Goal: Task Accomplishment & Management: Use online tool/utility

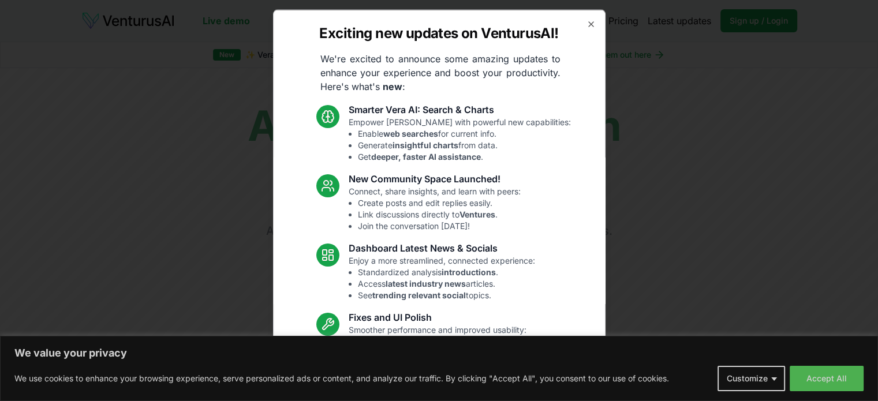
click at [813, 390] on div at bounding box center [439, 200] width 878 height 401
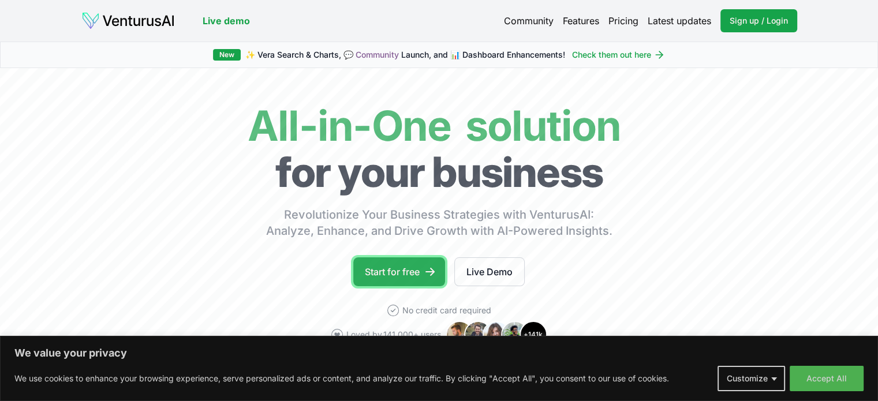
click at [387, 270] on link "Start for free" at bounding box center [399, 271] width 92 height 29
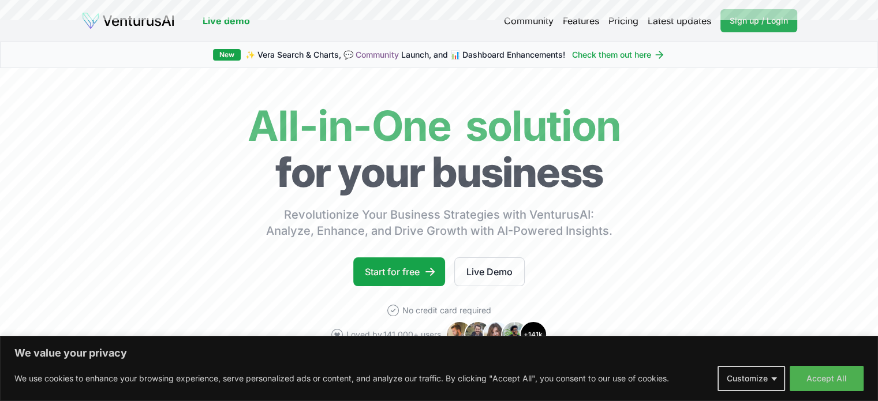
click at [772, 22] on span "Sign up / Login" at bounding box center [759, 21] width 58 height 12
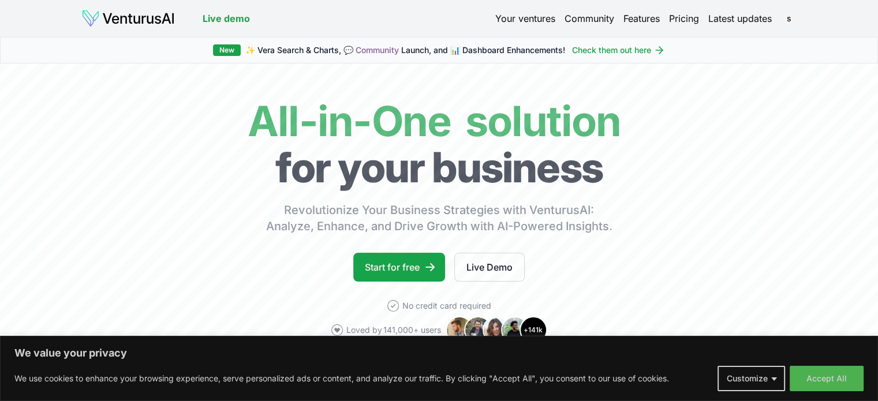
click at [393, 256] on link "Start for free" at bounding box center [399, 267] width 92 height 29
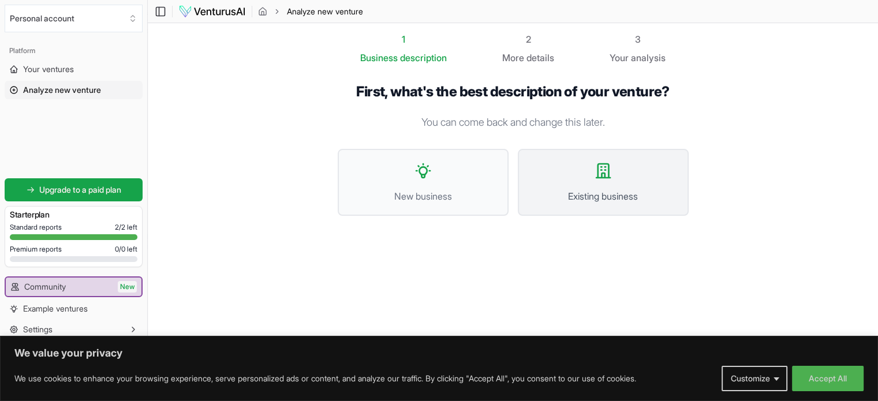
click at [599, 171] on icon at bounding box center [603, 171] width 18 height 18
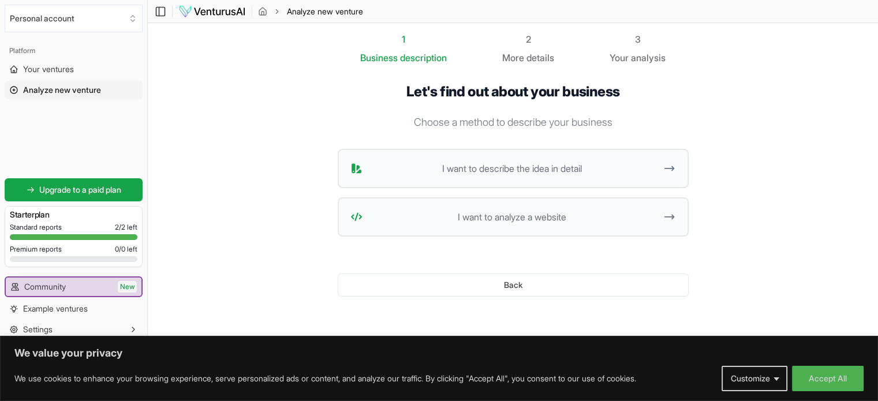
click at [485, 162] on span "I want to describe the idea in detail" at bounding box center [511, 169] width 289 height 14
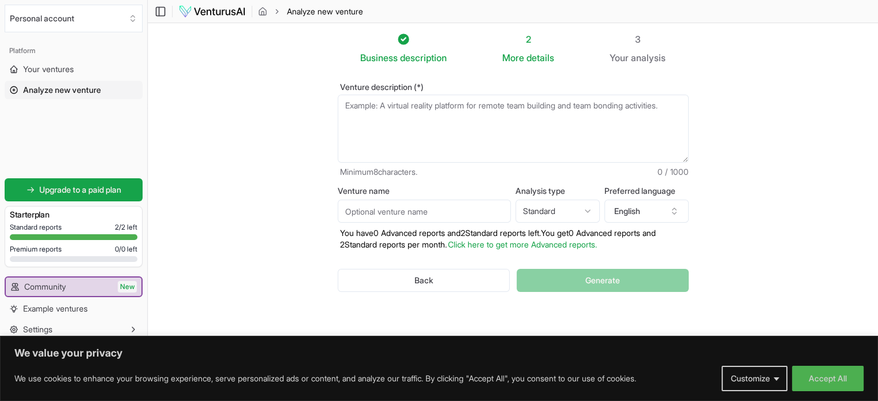
click at [376, 107] on textarea "Venture description (*)" at bounding box center [513, 129] width 351 height 68
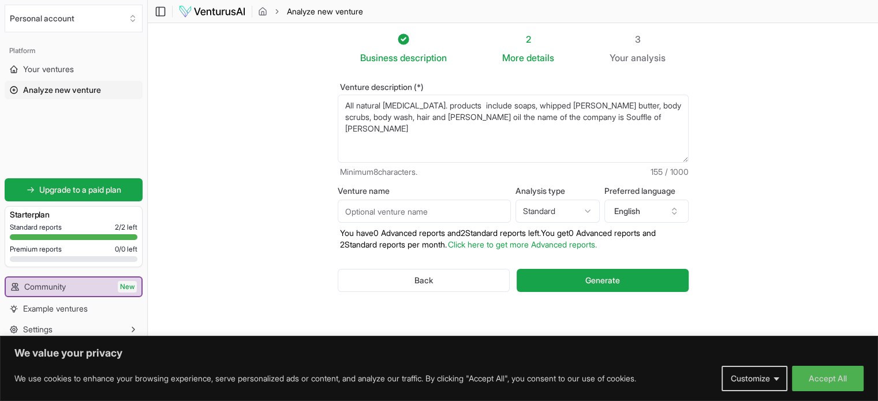
type textarea "All natural [MEDICAL_DATA]. products include soaps, whipped [PERSON_NAME] butte…"
click at [456, 207] on input "Venture name" at bounding box center [424, 211] width 173 height 23
type input "Souffle of [PERSON_NAME]"
click at [587, 210] on html "We value your privacy We use cookies to enhance your browsing experience, serve…" at bounding box center [439, 200] width 878 height 401
click at [623, 121] on textarea "All natural [MEDICAL_DATA]. products include soaps, whipped [PERSON_NAME] butte…" at bounding box center [513, 129] width 351 height 68
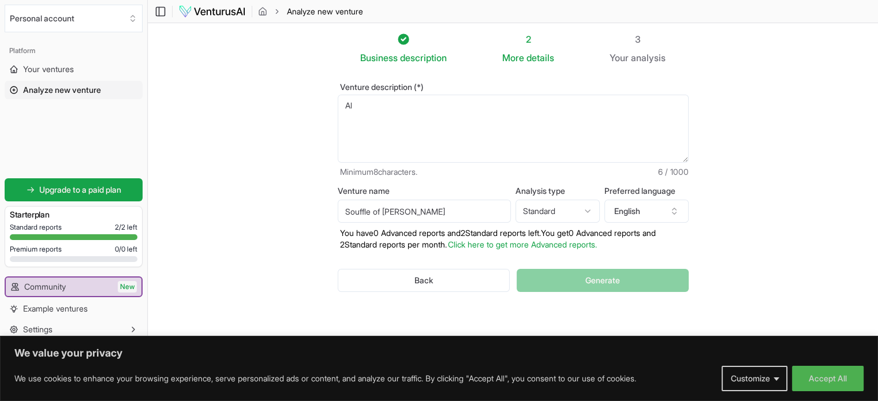
type textarea "A"
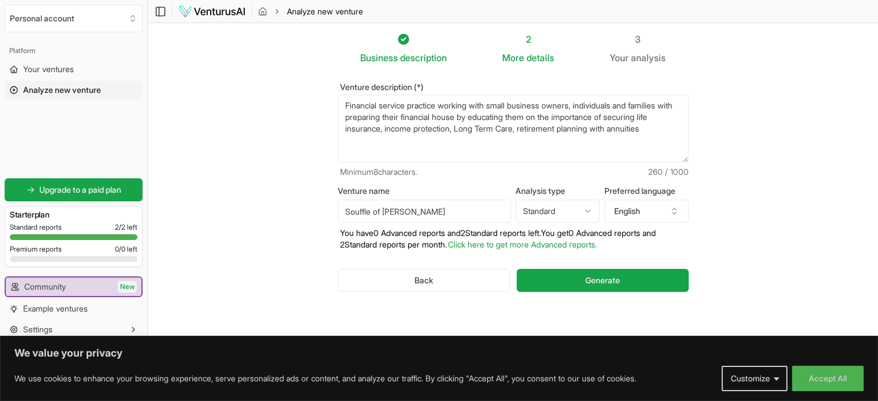
type textarea "Financial service practice working with small business owners, individuals and …"
click at [409, 214] on input "Souffle of [PERSON_NAME]" at bounding box center [424, 211] width 173 height 23
type input "S"
type input "Smart Protection Plans"
click at [626, 282] on button "Generate" at bounding box center [602, 280] width 171 height 23
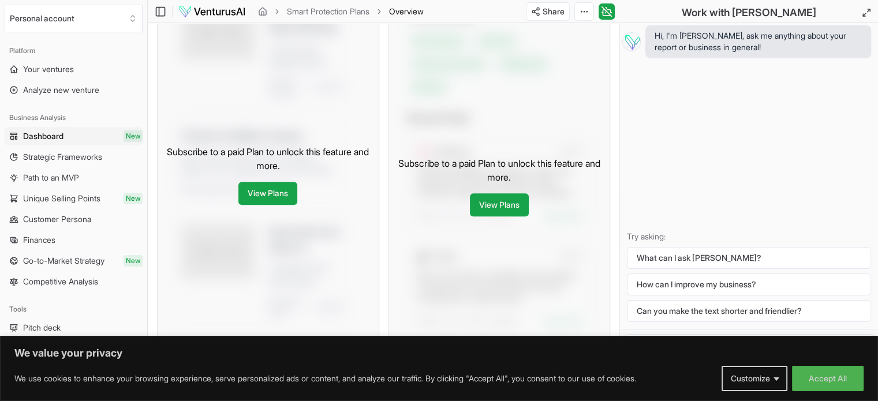
scroll to position [540, 0]
click at [738, 287] on button "How can I improve my business?" at bounding box center [749, 285] width 244 height 22
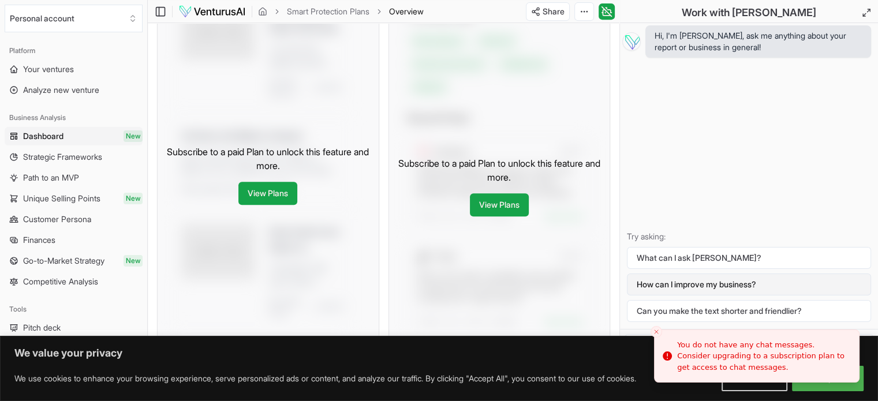
click at [667, 266] on button "What can I ask [PERSON_NAME]?" at bounding box center [749, 258] width 244 height 22
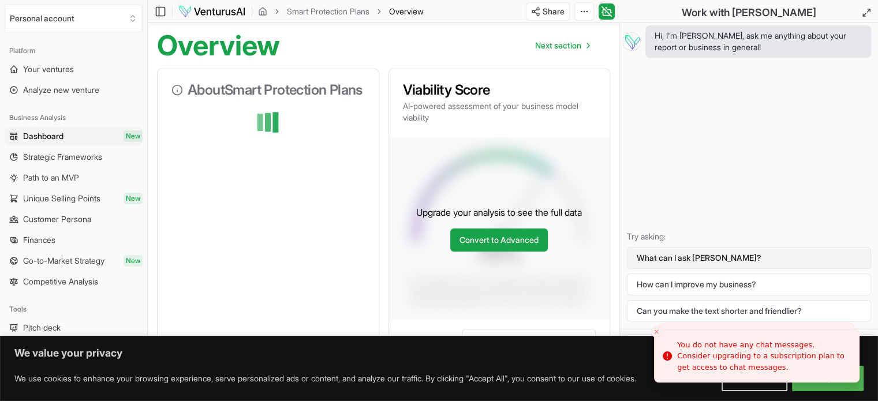
scroll to position [0, 0]
